Goal: Information Seeking & Learning: Find specific fact

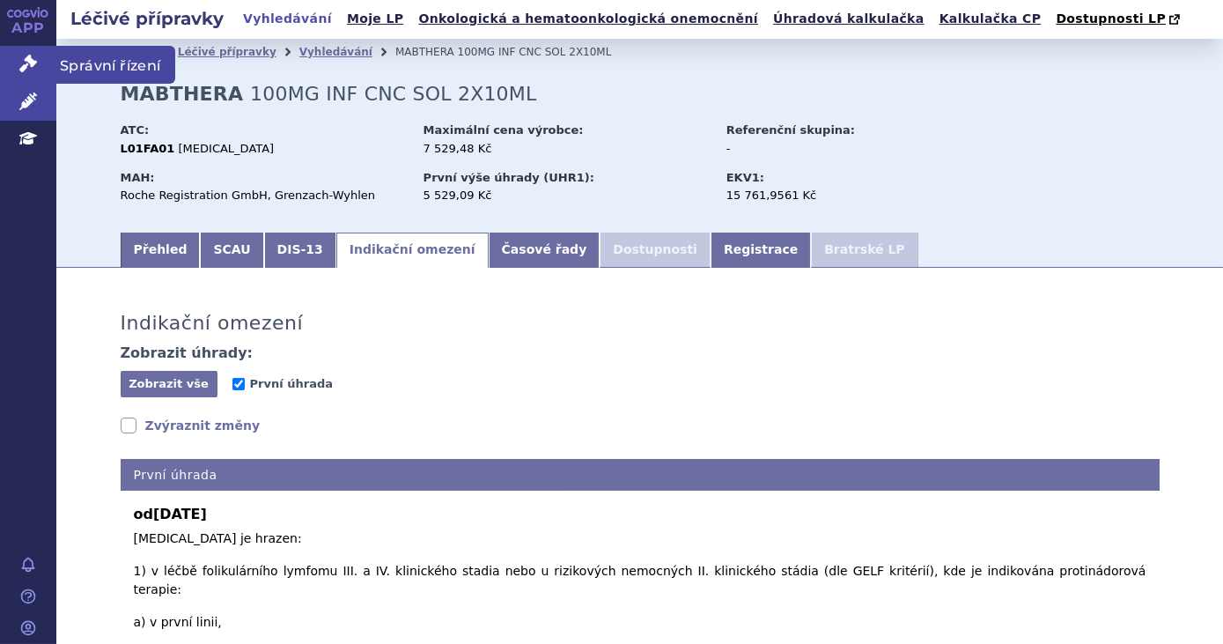
drag, startPoint x: 0, startPoint y: 0, endPoint x: 33, endPoint y: 68, distance: 75.6
click at [33, 68] on icon at bounding box center [28, 64] width 18 height 18
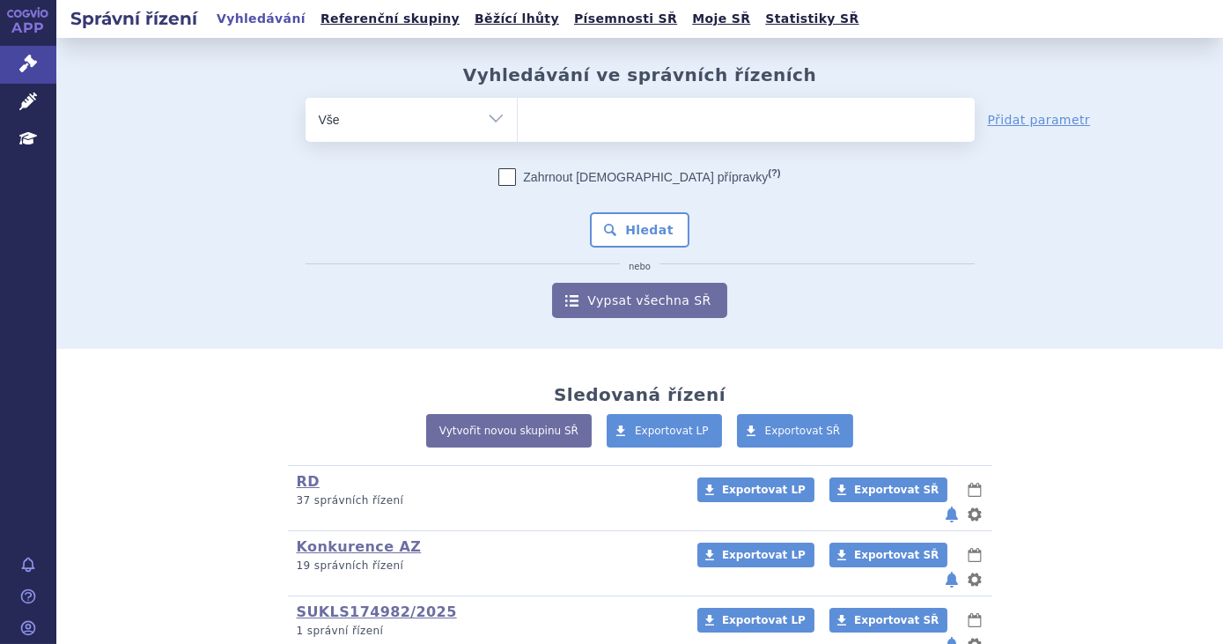
click at [609, 113] on ul at bounding box center [746, 116] width 457 height 37
click at [518, 113] on select at bounding box center [517, 119] width 1 height 44
type input "op"
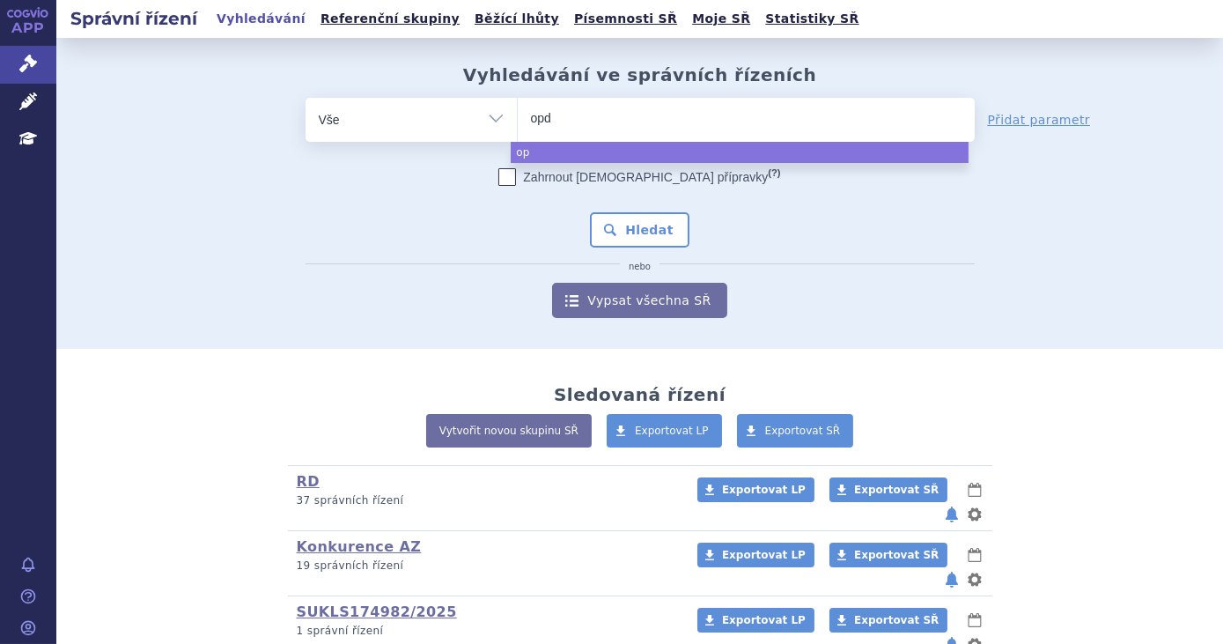
type input "opdi"
type input "opdivo"
select select "opdivo"
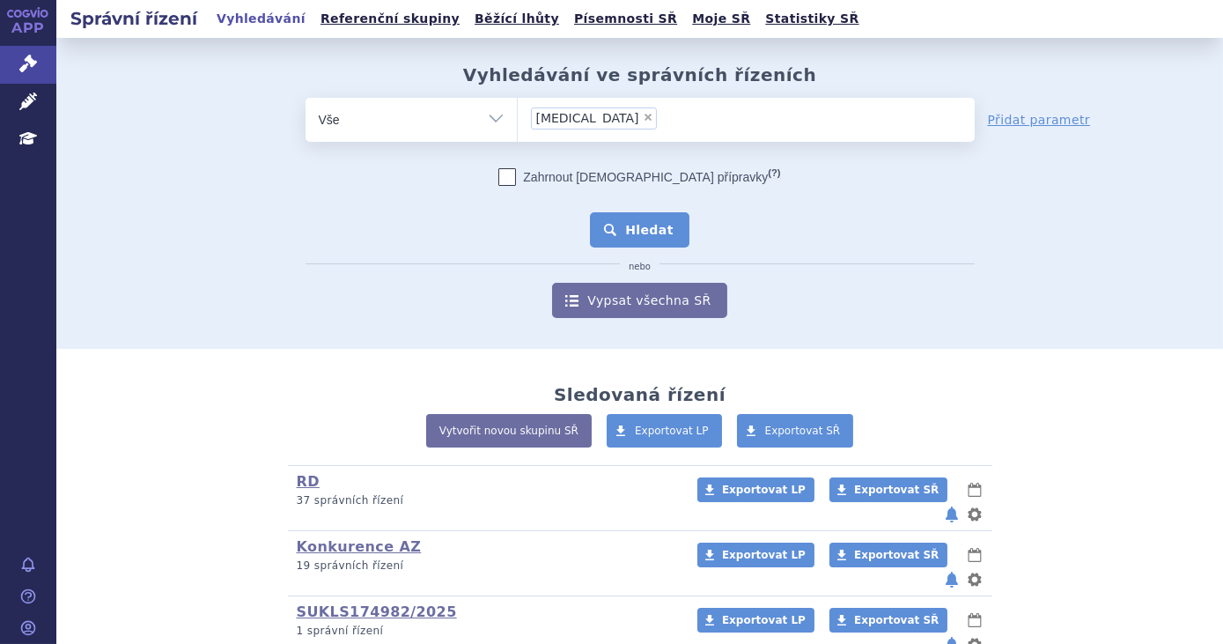
click at [613, 239] on button "Hledat" at bounding box center [639, 229] width 99 height 35
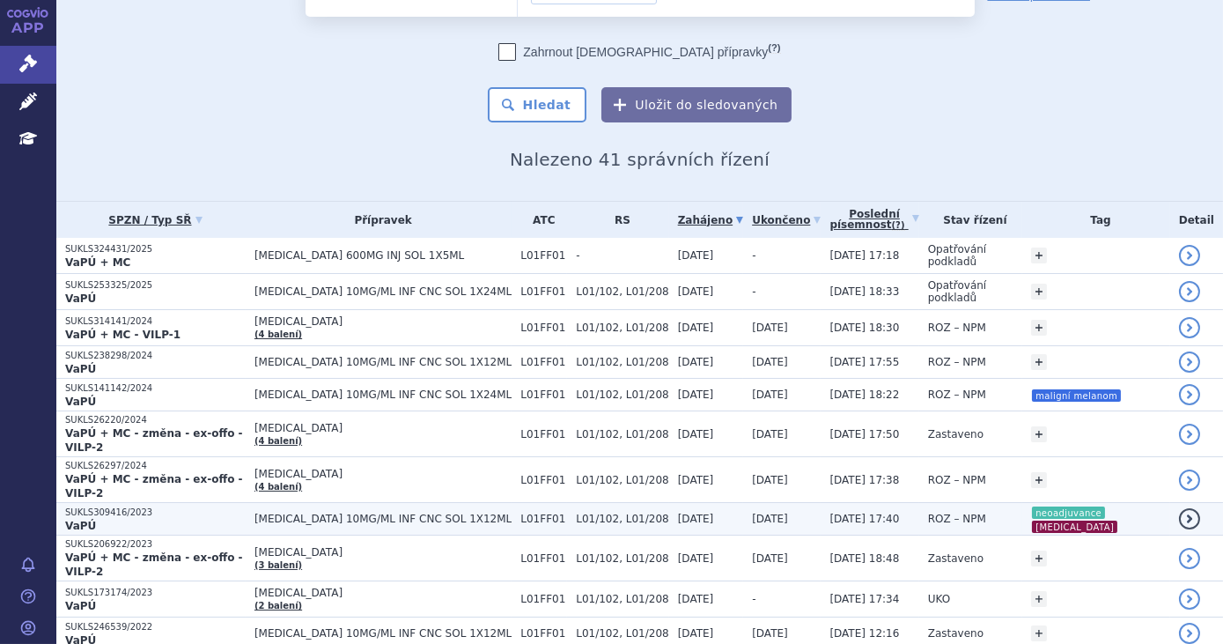
scroll to position [159, 0]
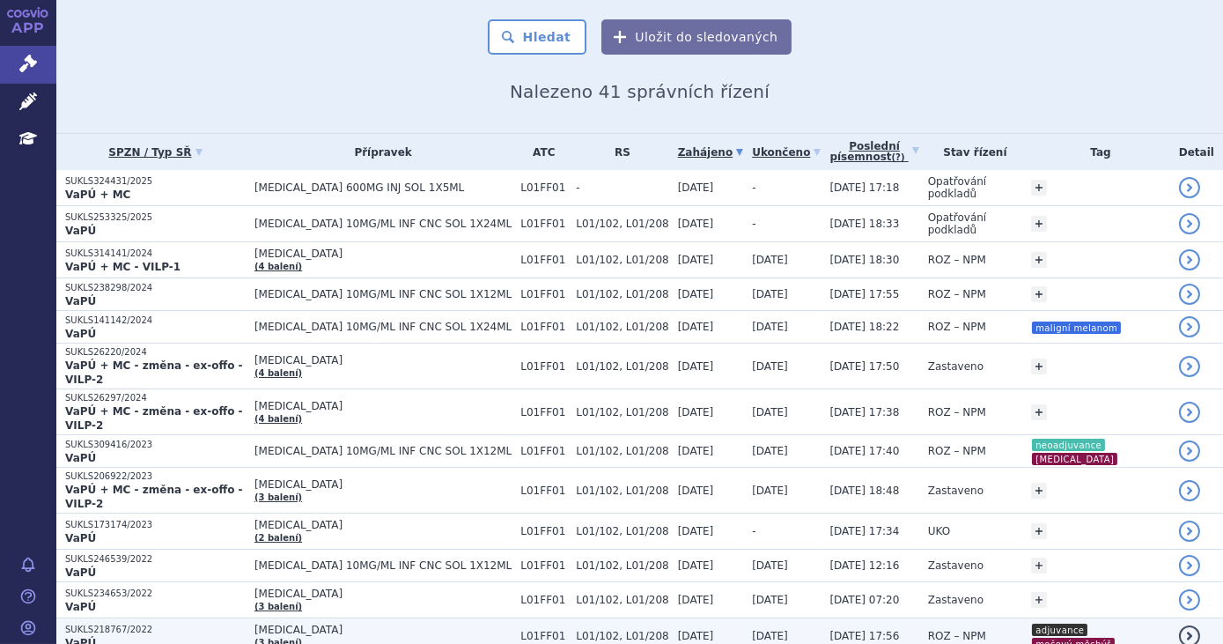
click at [985, 618] on td "ROZ – NPM" at bounding box center [970, 636] width 103 height 36
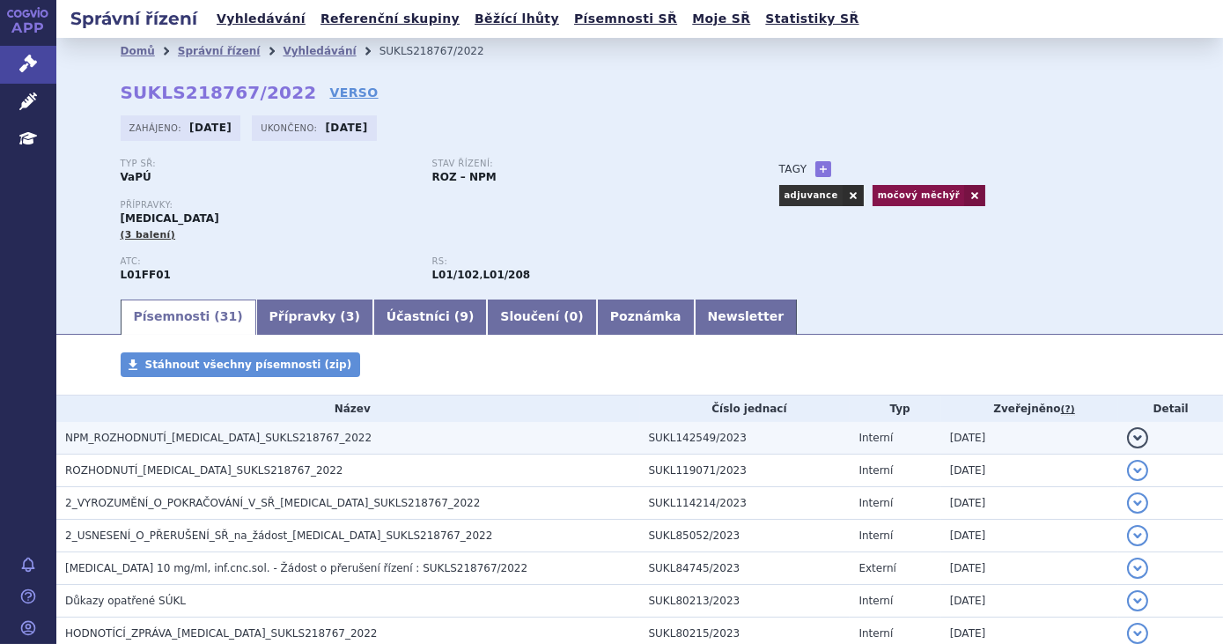
click at [438, 439] on h3 "NPM_ROZHODNUTÍ_[MEDICAL_DATA]_SUKLS218767_2022" at bounding box center [352, 438] width 575 height 18
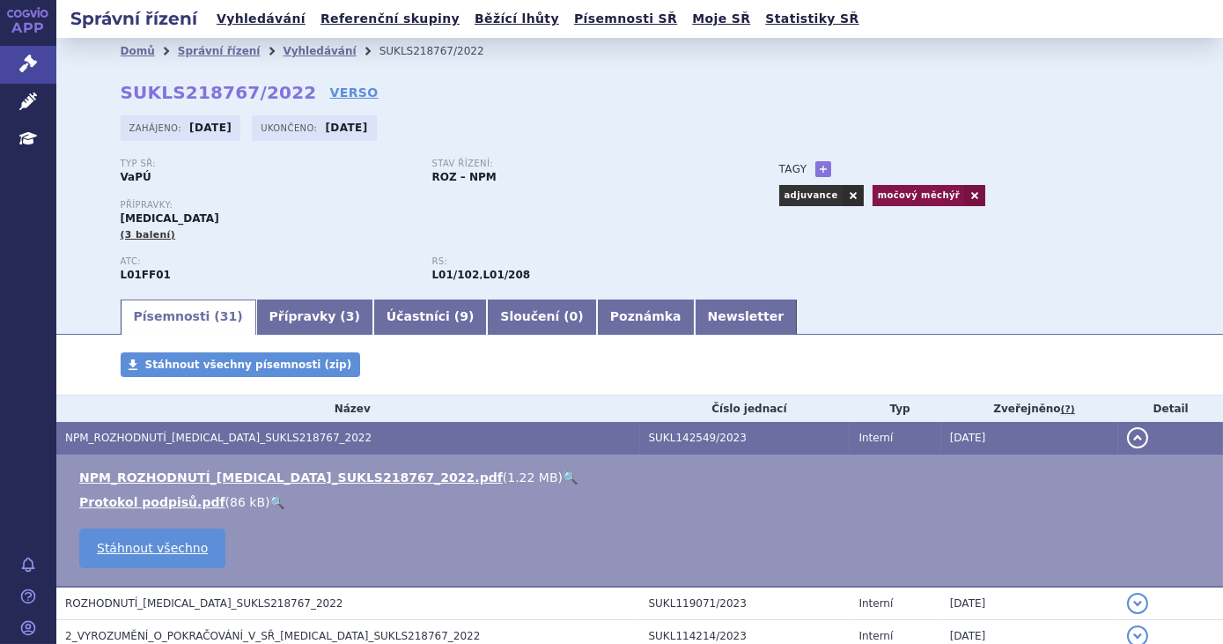
click at [563, 482] on link "🔍" at bounding box center [570, 477] width 15 height 14
